Goal: Entertainment & Leisure: Consume media (video, audio)

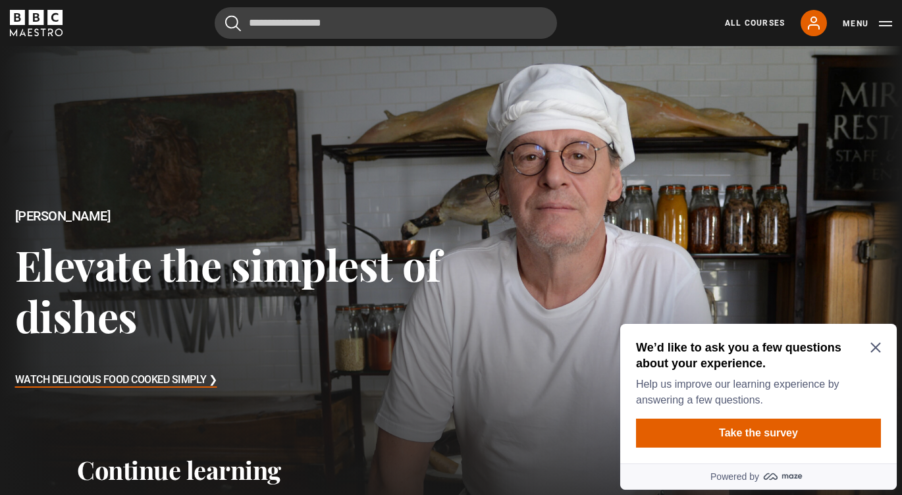
click at [877, 348] on icon "Close Maze Prompt" at bounding box center [875, 347] width 11 height 11
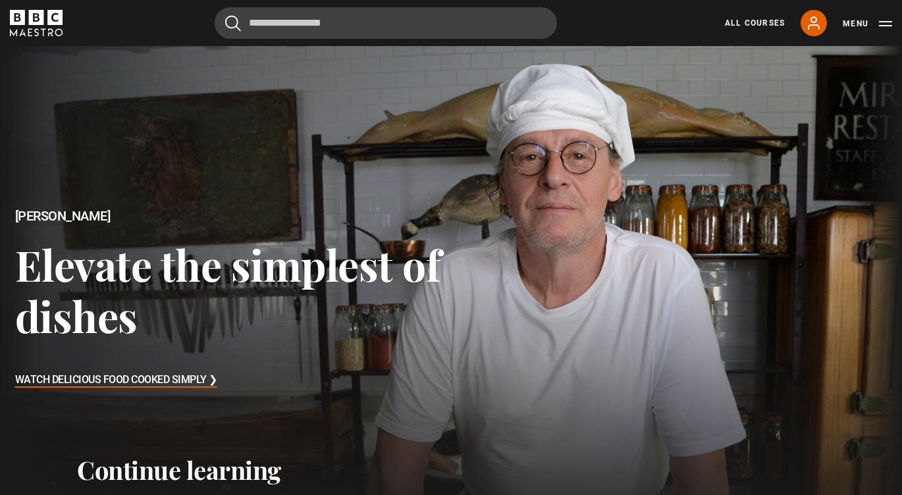
click at [886, 24] on button "Menu" at bounding box center [866, 23] width 49 height 13
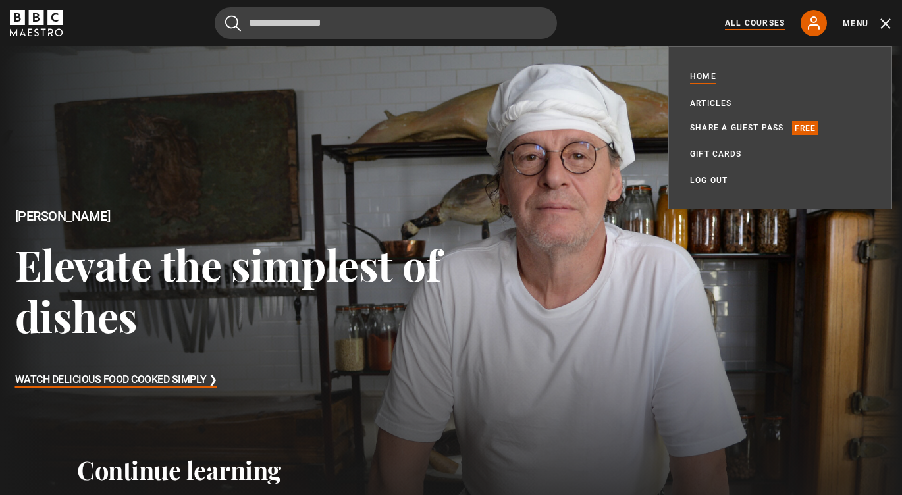
click at [757, 20] on link "All Courses" at bounding box center [755, 23] width 60 height 12
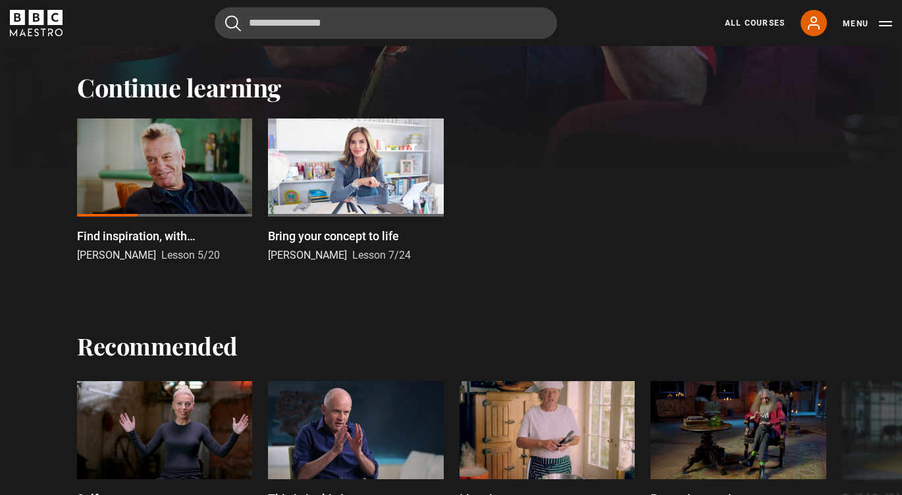
scroll to position [384, 0]
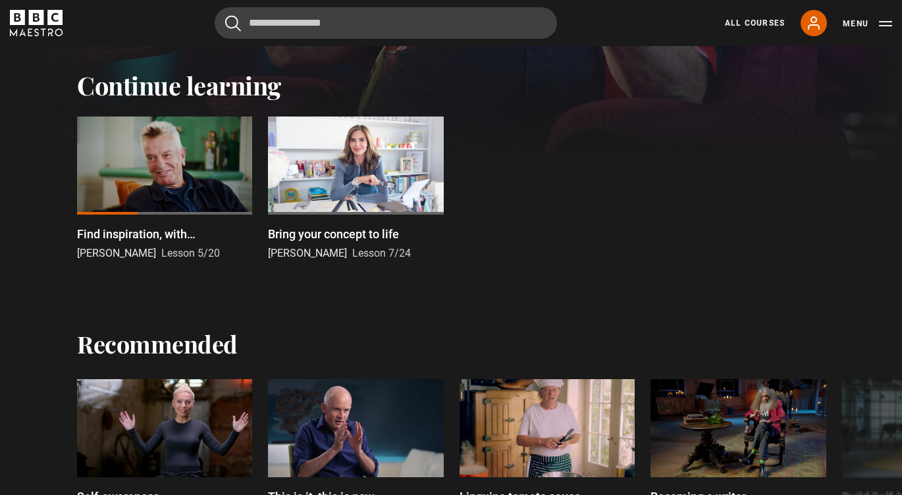
click at [161, 159] on div at bounding box center [164, 165] width 175 height 99
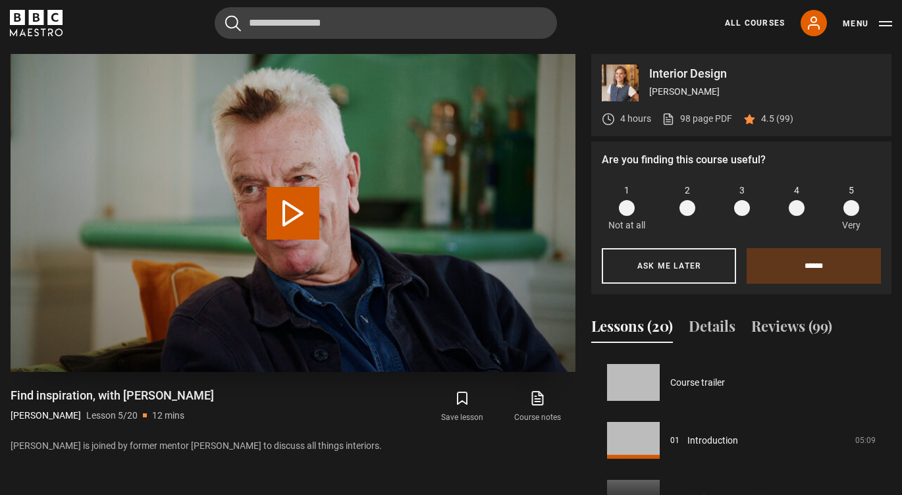
scroll to position [232, 0]
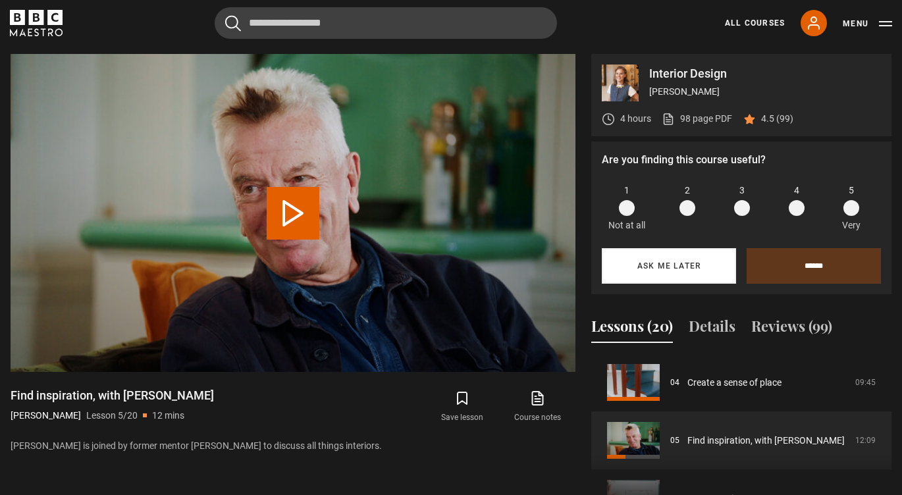
click at [692, 254] on button "Ask me later" at bounding box center [669, 266] width 134 height 36
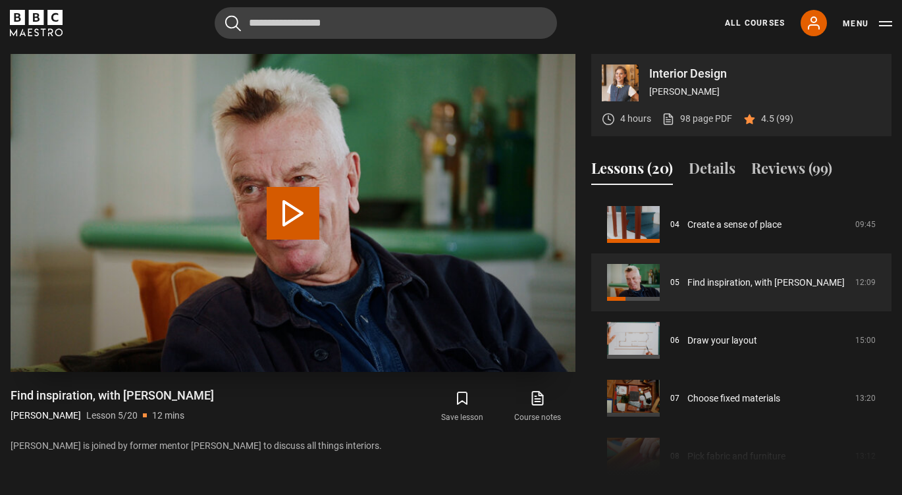
click at [295, 198] on button "Play Lesson Find inspiration, with [PERSON_NAME]" at bounding box center [293, 213] width 53 height 53
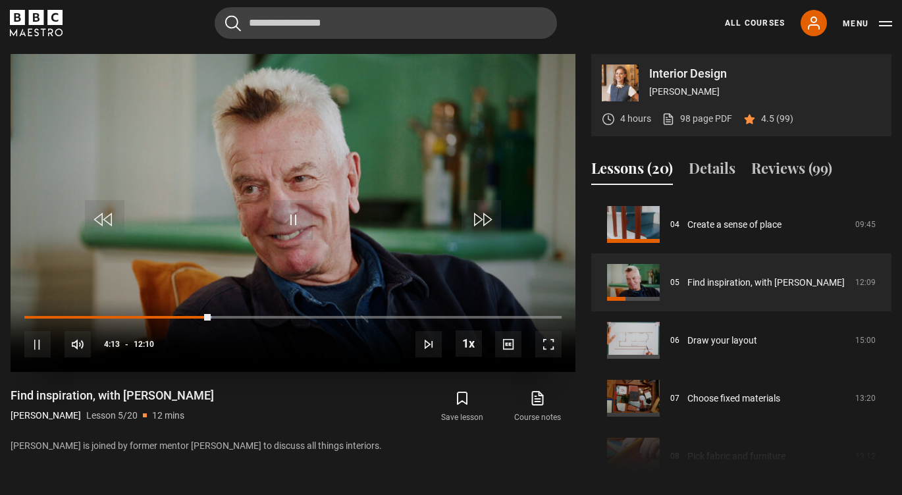
click at [547, 348] on span "Video Player" at bounding box center [548, 344] width 26 height 26
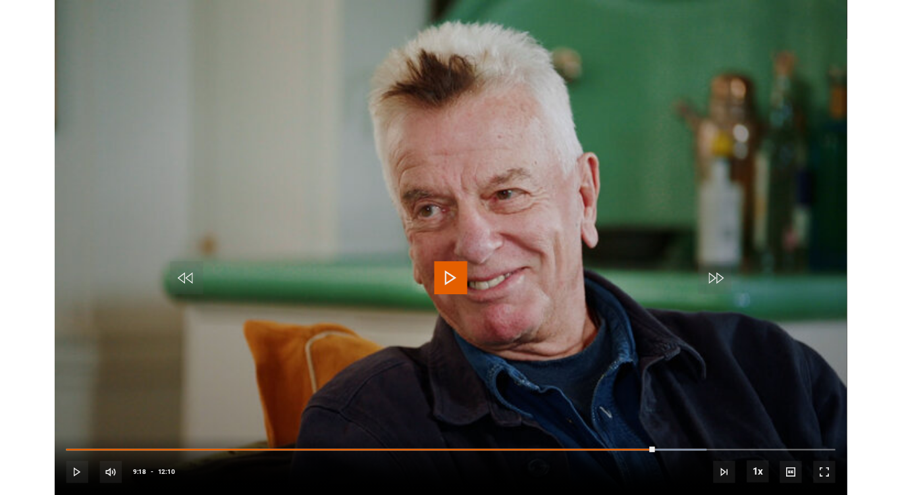
scroll to position [575, 0]
